Goal: Task Accomplishment & Management: Manage account settings

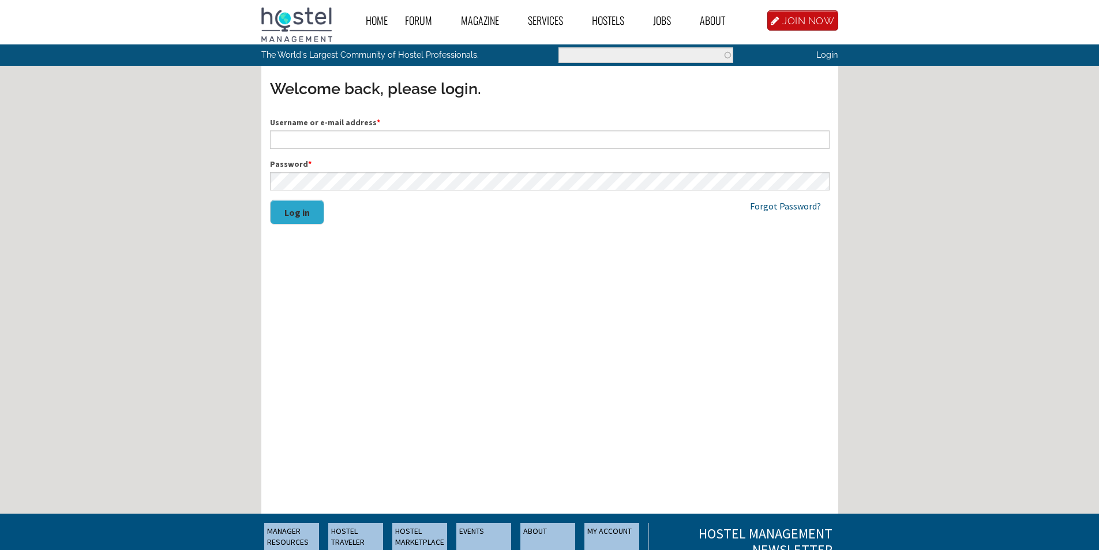
type input "[EMAIL_ADDRESS][DOMAIN_NAME]"
click at [897, 118] on div "Home Forum « Back Forum Forums Index « Back Forums Index New Posts Recent Activ…" at bounding box center [549, 350] width 1099 height 700
click at [817, 52] on link "Login" at bounding box center [826, 55] width 21 height 10
type input "[EMAIL_ADDRESS][DOMAIN_NAME]"
click at [305, 221] on button "Log in" at bounding box center [297, 212] width 54 height 25
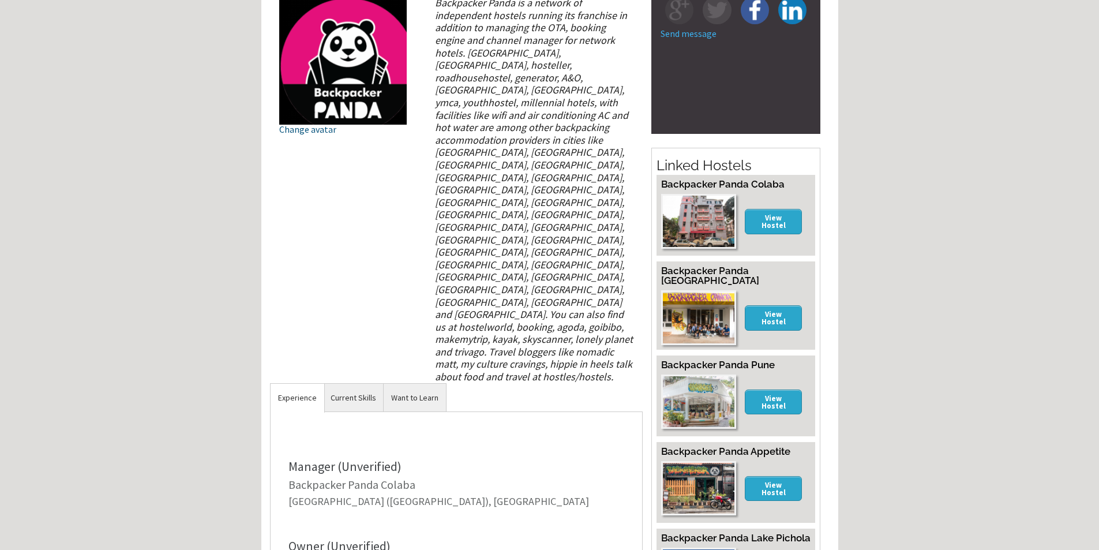
scroll to position [173, 0]
